Goal: Information Seeking & Learning: Find specific fact

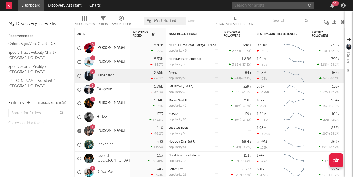
click at [291, 7] on input "text" at bounding box center [273, 5] width 83 height 7
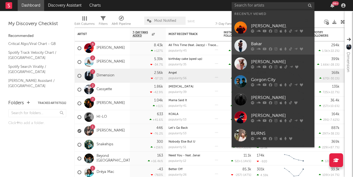
click at [264, 46] on div "Bakar" at bounding box center [281, 44] width 61 height 7
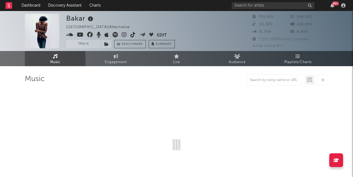
select select "6m"
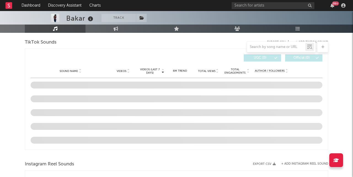
scroll to position [427, 0]
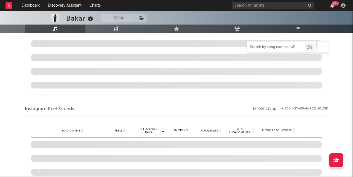
click at [266, 45] on input "text" at bounding box center [276, 47] width 58 height 4
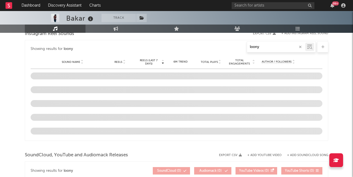
scroll to position [369, 0]
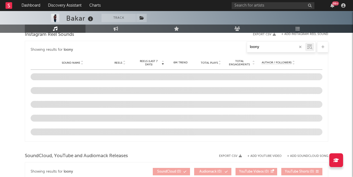
click at [264, 46] on input "loony" at bounding box center [276, 47] width 58 height 4
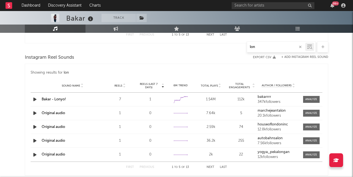
scroll to position [446, 0]
type input "lon"
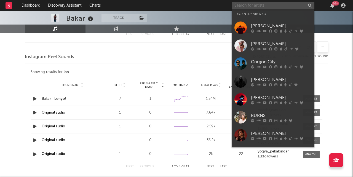
click at [278, 6] on input "text" at bounding box center [273, 5] width 83 height 7
paste input "M4GN"
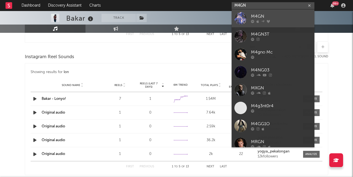
type input "M4GN"
click at [266, 18] on div "M4GN" at bounding box center [281, 16] width 61 height 7
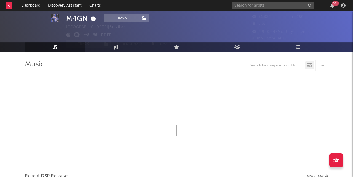
select select "6m"
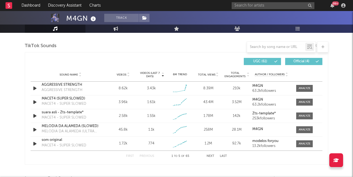
scroll to position [368, 0]
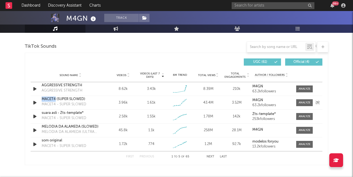
drag, startPoint x: 39, startPoint y: 100, endPoint x: 56, endPoint y: 101, distance: 16.6
click at [56, 101] on div "Sound Name MACET4 (SUPER SLOWED) MACET4 - SUPER SLOWED Videos 3.96k Videos (las…" at bounding box center [177, 103] width 292 height 14
copy div "Sound Name MACET4"
click at [266, 46] on input "text" at bounding box center [276, 47] width 58 height 4
type input "v"
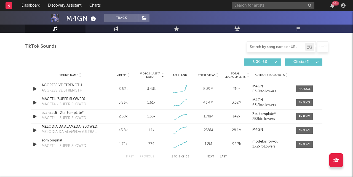
paste input "MACET4"
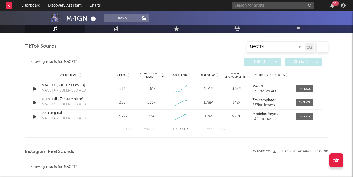
type input "MACET4"
click at [198, 54] on div "Showing results for MACET4 Videos (last 7 days) Sound Name Videos Videos (last …" at bounding box center [177, 95] width 304 height 85
